Goal: Obtain resource: Download file/media

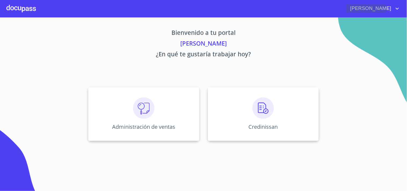
click at [393, 8] on span "[PERSON_NAME]" at bounding box center [370, 8] width 48 height 9
click at [289, 102] on div at bounding box center [203, 95] width 407 height 191
click at [275, 103] on div "Credinissan" at bounding box center [263, 114] width 111 height 54
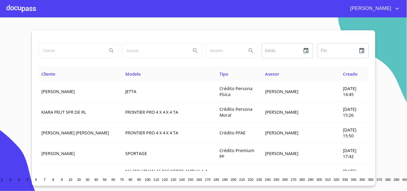
click at [99, 52] on input "search" at bounding box center [71, 50] width 64 height 14
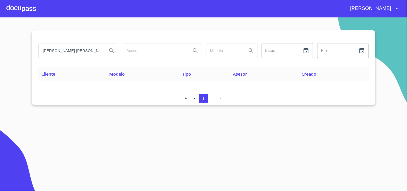
scroll to position [0, 15]
drag, startPoint x: 85, startPoint y: 50, endPoint x: 144, endPoint y: 57, distance: 59.3
click at [144, 57] on div "[PERSON_NAME] [PERSON_NAME] ​ Fin ​" at bounding box center [203, 50] width 335 height 19
type input "[PERSON_NAME]"
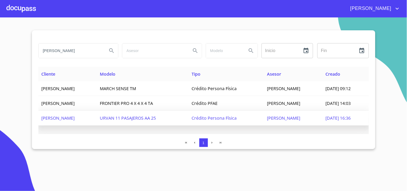
click at [75, 117] on span "[PERSON_NAME]" at bounding box center [58, 118] width 33 height 6
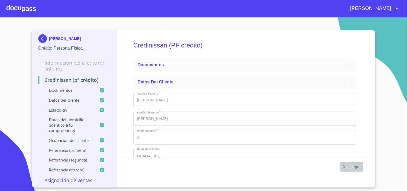
click at [350, 165] on span "Descargar" at bounding box center [351, 167] width 18 height 7
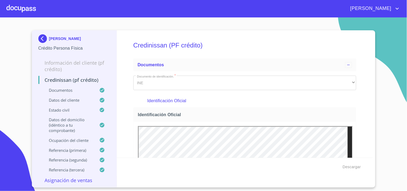
click at [44, 36] on img at bounding box center [43, 38] width 11 height 9
